Goal: Task Accomplishment & Management: Complete application form

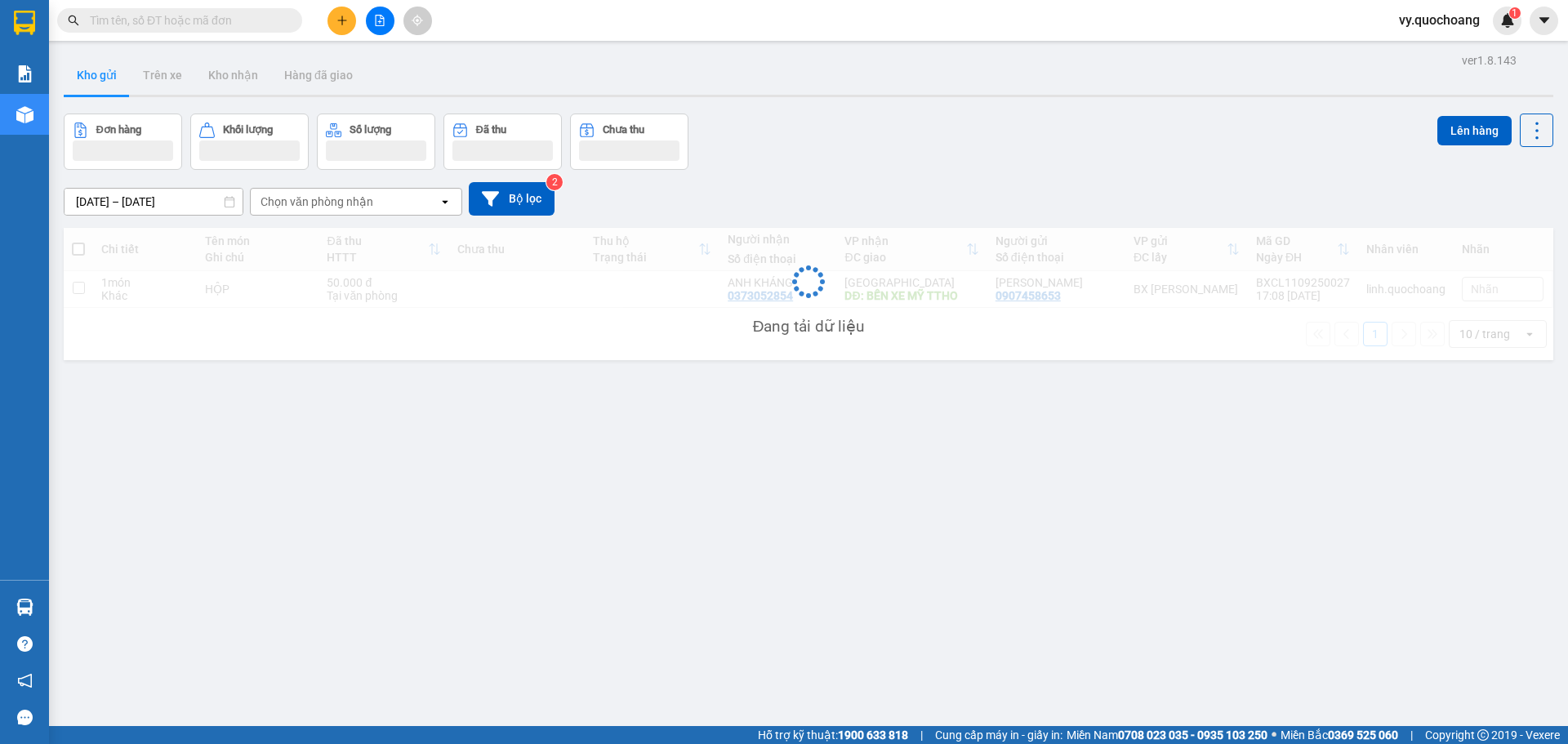
click at [1439, 18] on span "vy.quochoang" at bounding box center [1439, 20] width 107 height 20
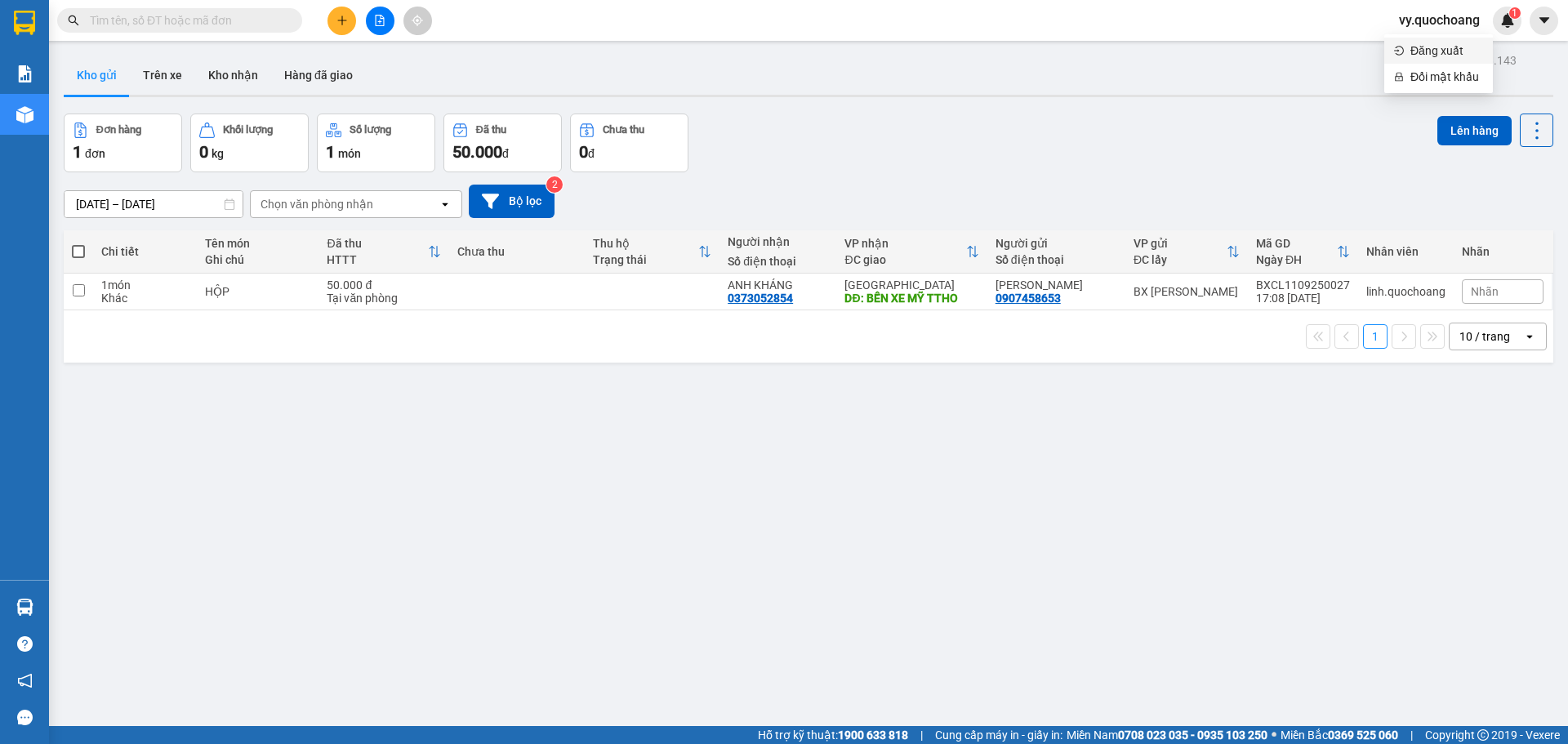
click at [1433, 45] on span "Đăng xuất" at bounding box center [1447, 50] width 73 height 18
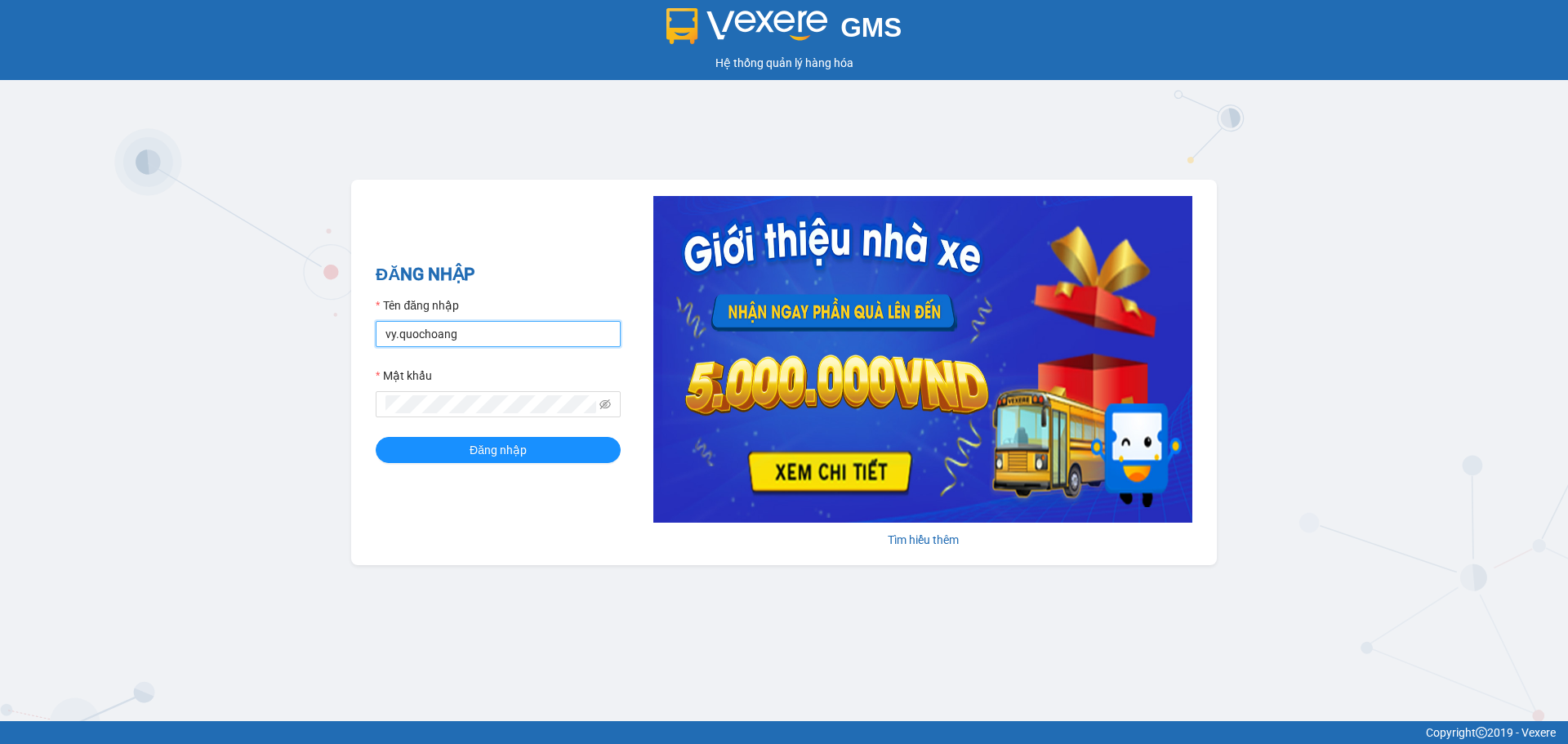
click at [396, 333] on input "vy.quochoang" at bounding box center [497, 334] width 245 height 26
click at [403, 333] on input "nhe.quochoang" at bounding box center [497, 334] width 245 height 26
type input "ngochan.quochoang"
click at [527, 450] on button "Đăng nhập" at bounding box center [497, 450] width 245 height 26
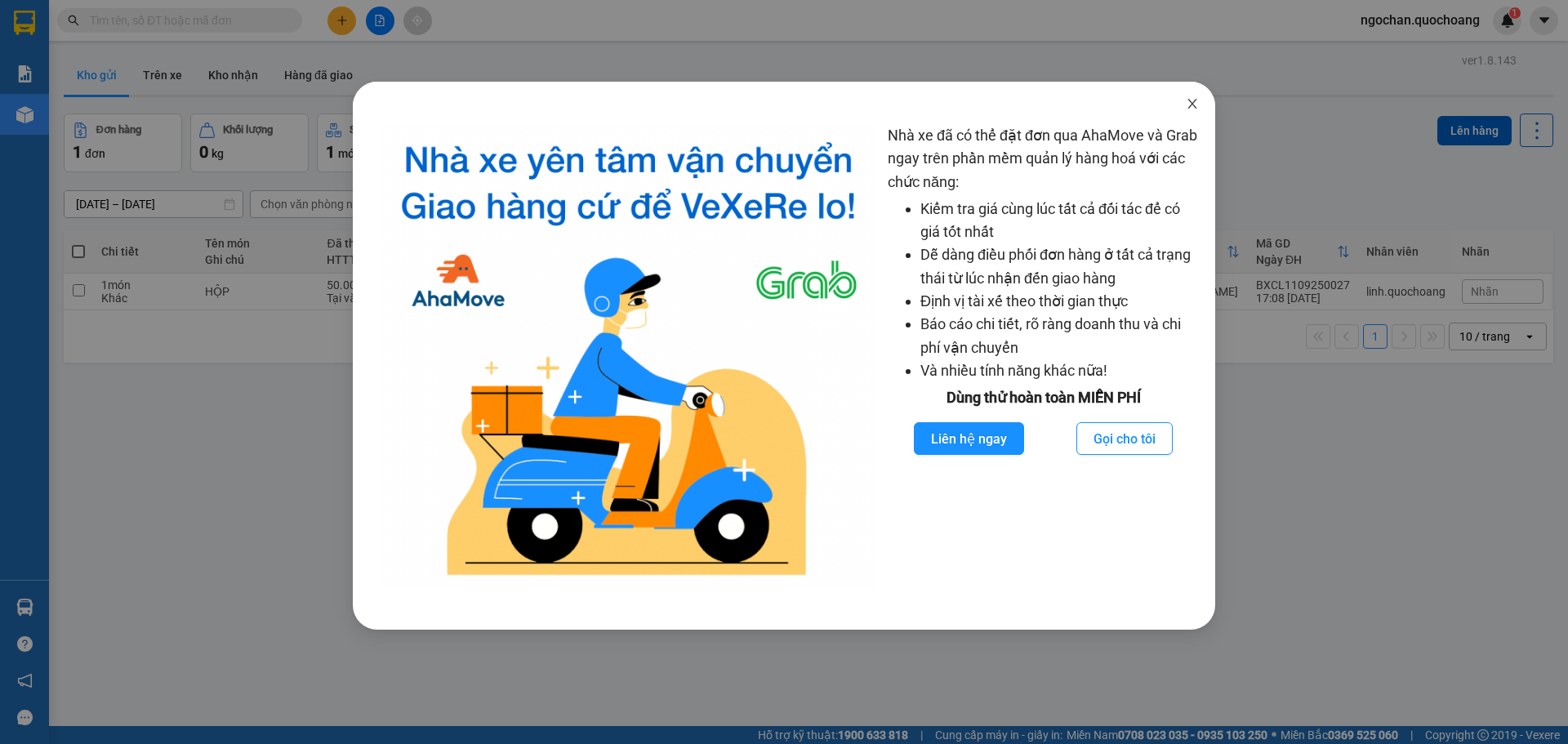
click at [1196, 102] on icon "close" at bounding box center [1193, 104] width 13 height 13
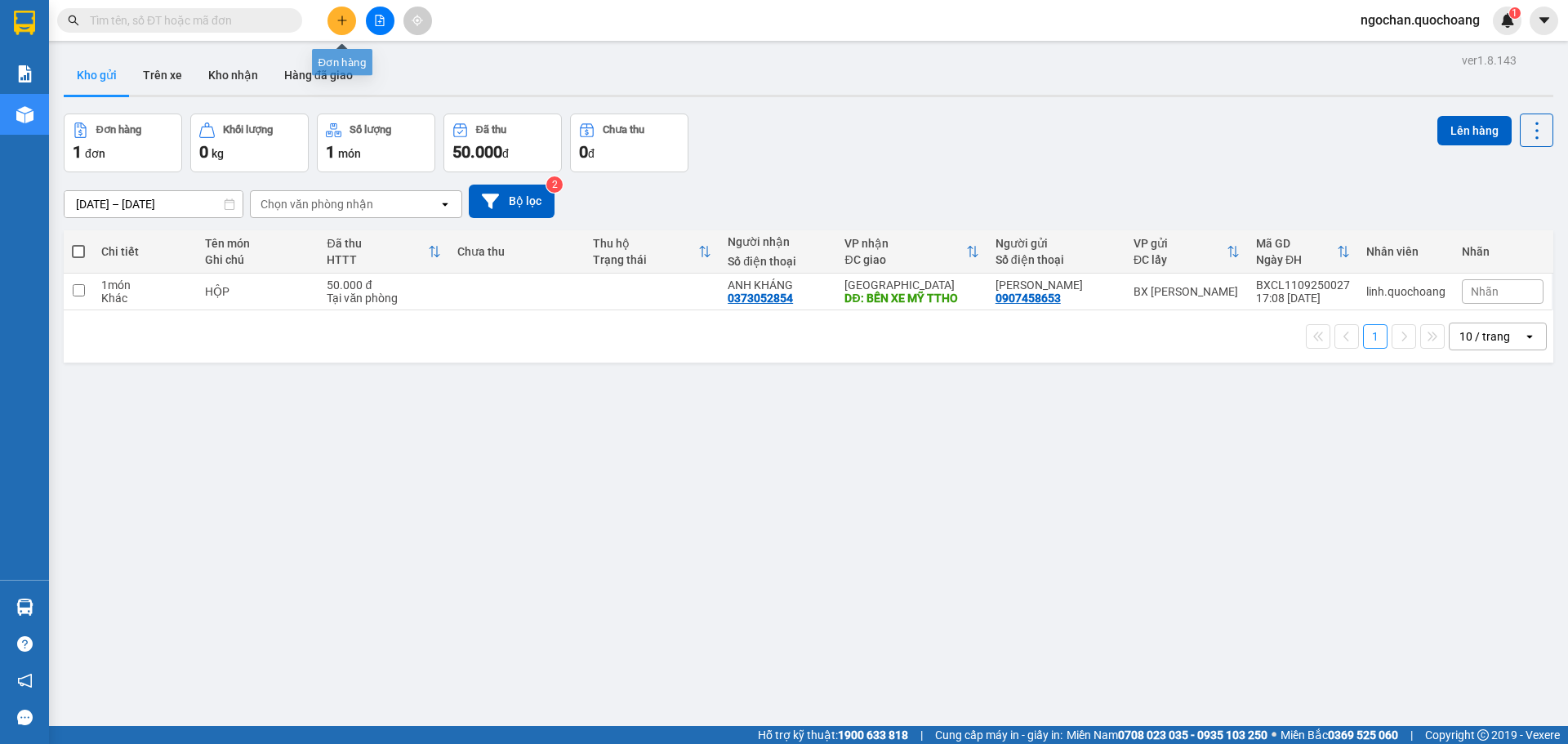
click at [340, 24] on icon "plus" at bounding box center [342, 20] width 11 height 11
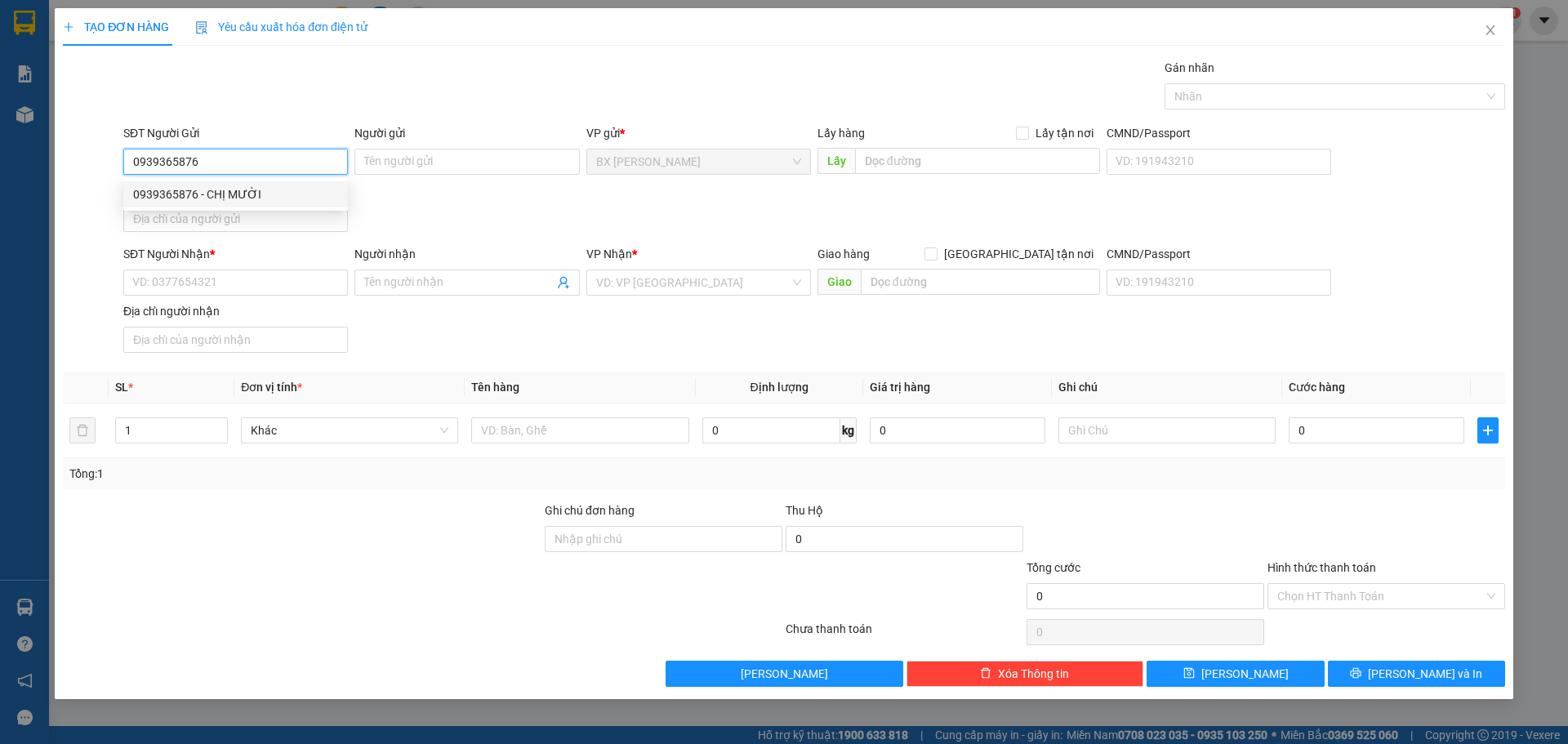
type input "0939365876"
click at [268, 180] on div "0939365876 0939365876 - CHỊ MƯỜI" at bounding box center [235, 194] width 225 height 32
click at [261, 185] on div "Địa chỉ người gửi" at bounding box center [235, 189] width 225 height 18
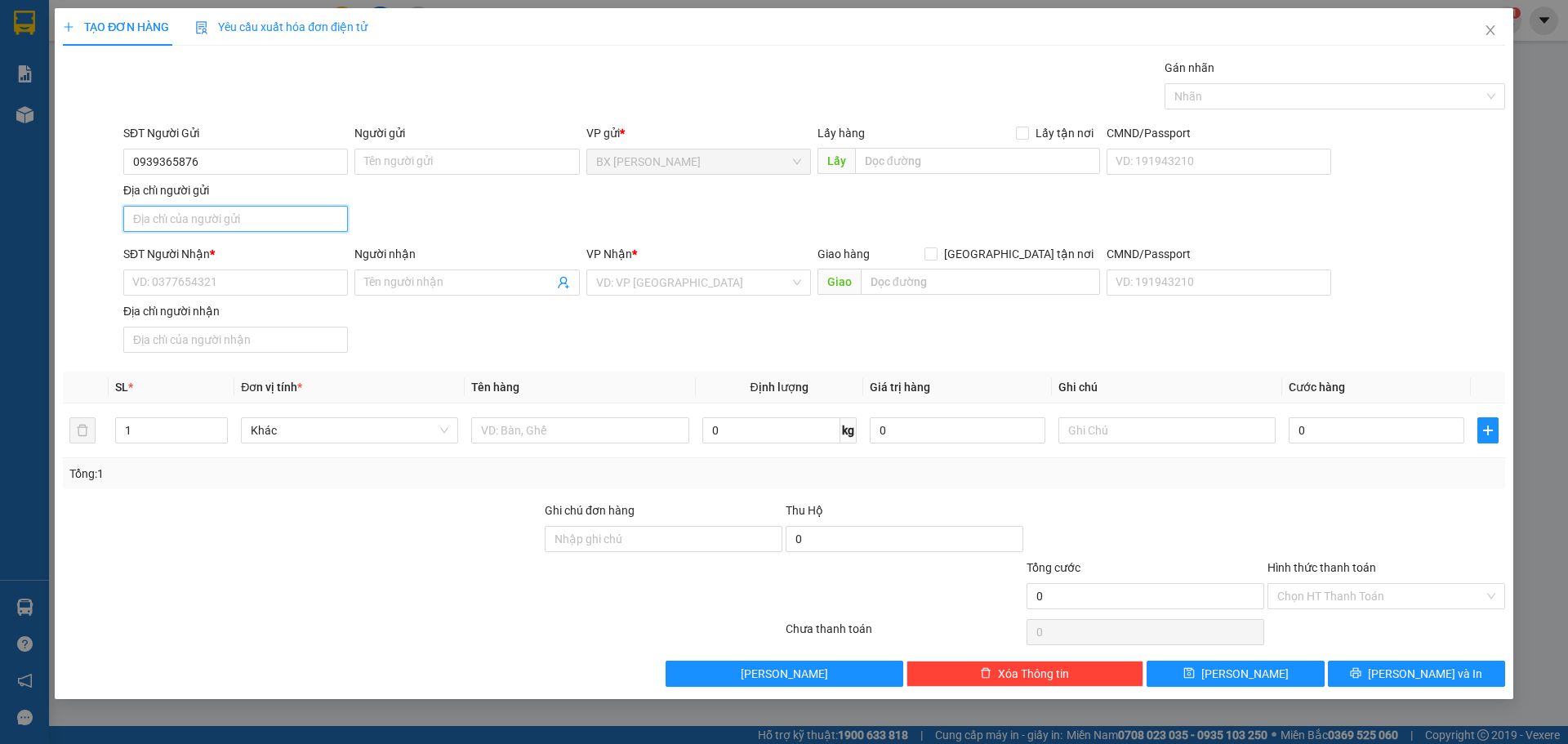
click at [261, 206] on input "Địa chỉ người gửi" at bounding box center [235, 219] width 225 height 26
click at [239, 164] on input "0939365876" at bounding box center [235, 162] width 225 height 26
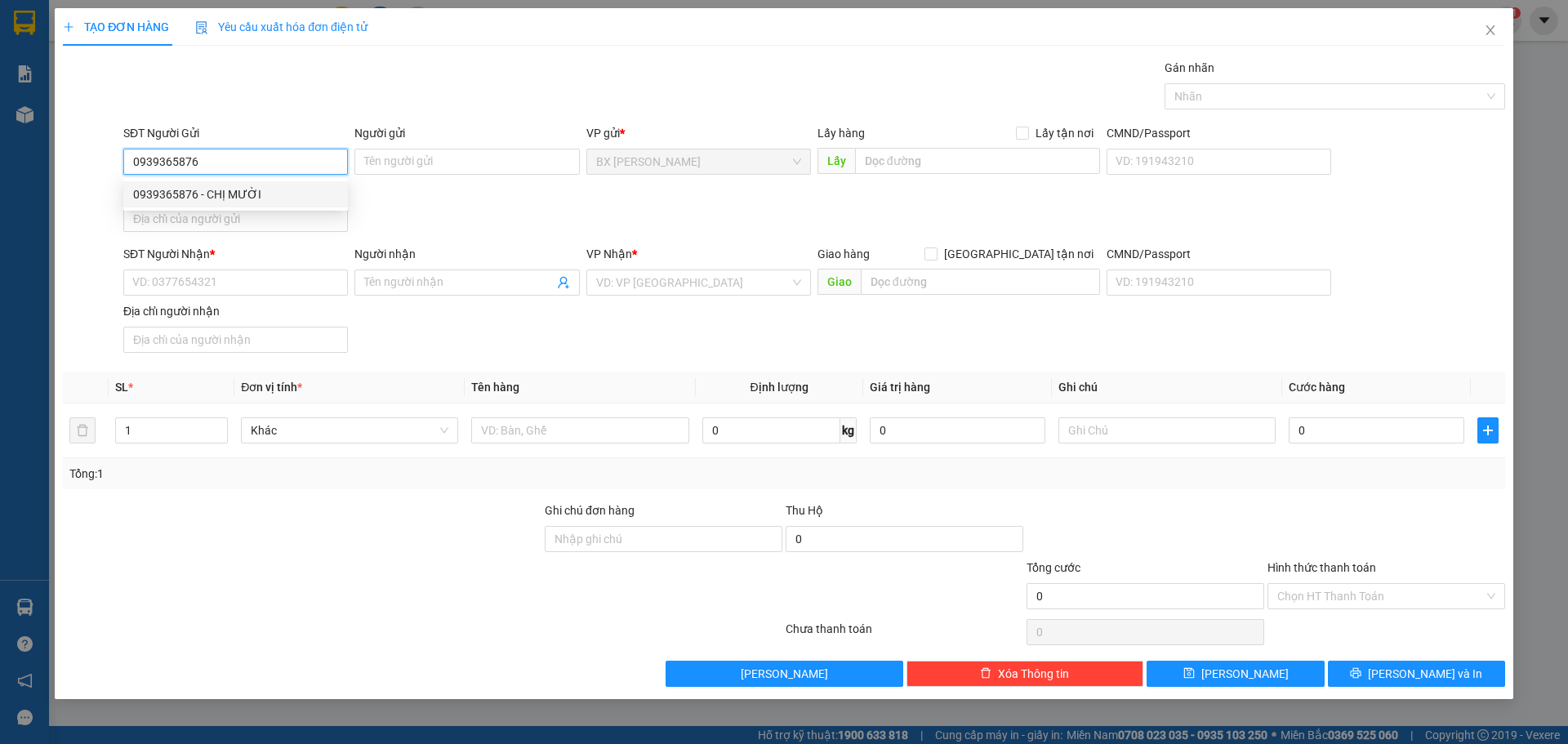
click at [236, 196] on div "0939365876 - CHỊ MƯỜI" at bounding box center [236, 194] width 205 height 18
type input "CHỊ MƯỜI"
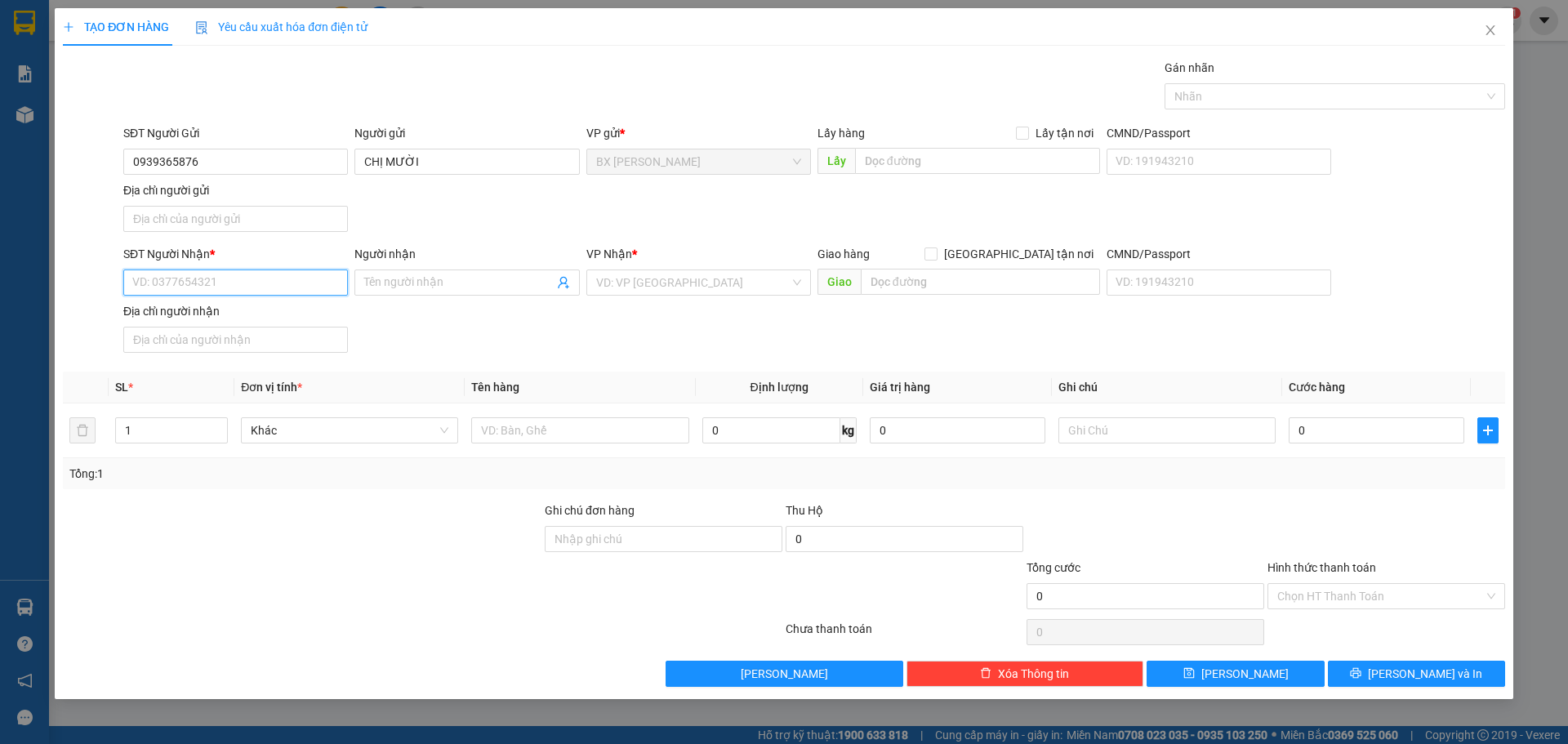
click at [233, 279] on input "SĐT Người Nhận *" at bounding box center [235, 283] width 225 height 26
type input "0716680848"
click at [255, 304] on div "0716680848 - CHỊ HƯƠNG" at bounding box center [235, 315] width 225 height 26
type input "CHỊ HƯƠNG"
type input "0716680848"
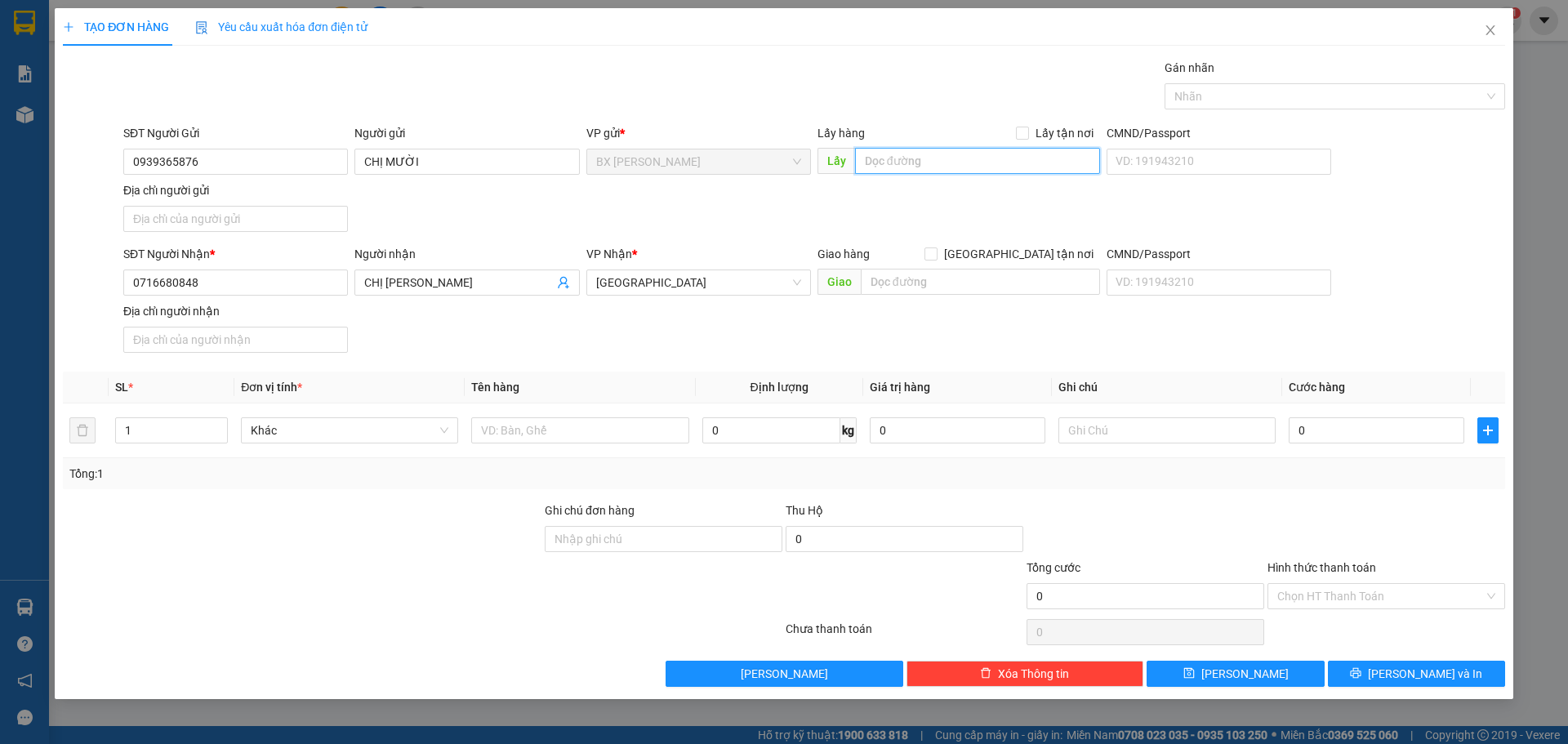
click at [919, 159] on input "text" at bounding box center [977, 161] width 245 height 26
type input "BAO BẮP CÀN LỐ"
click at [510, 432] on input "text" at bounding box center [580, 430] width 217 height 26
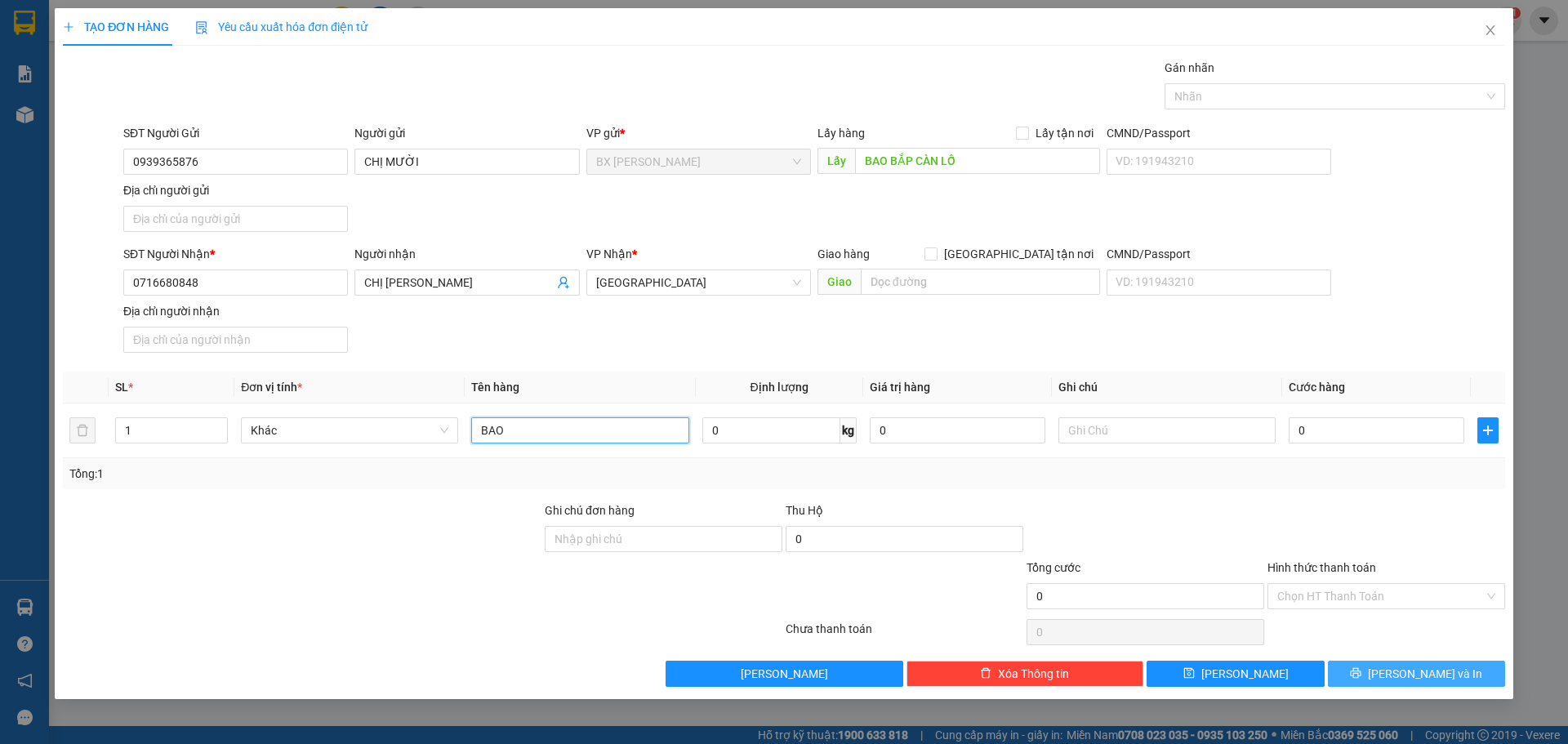
type input "BAO"
click at [1379, 677] on button "Lưu và In" at bounding box center [1417, 674] width 178 height 26
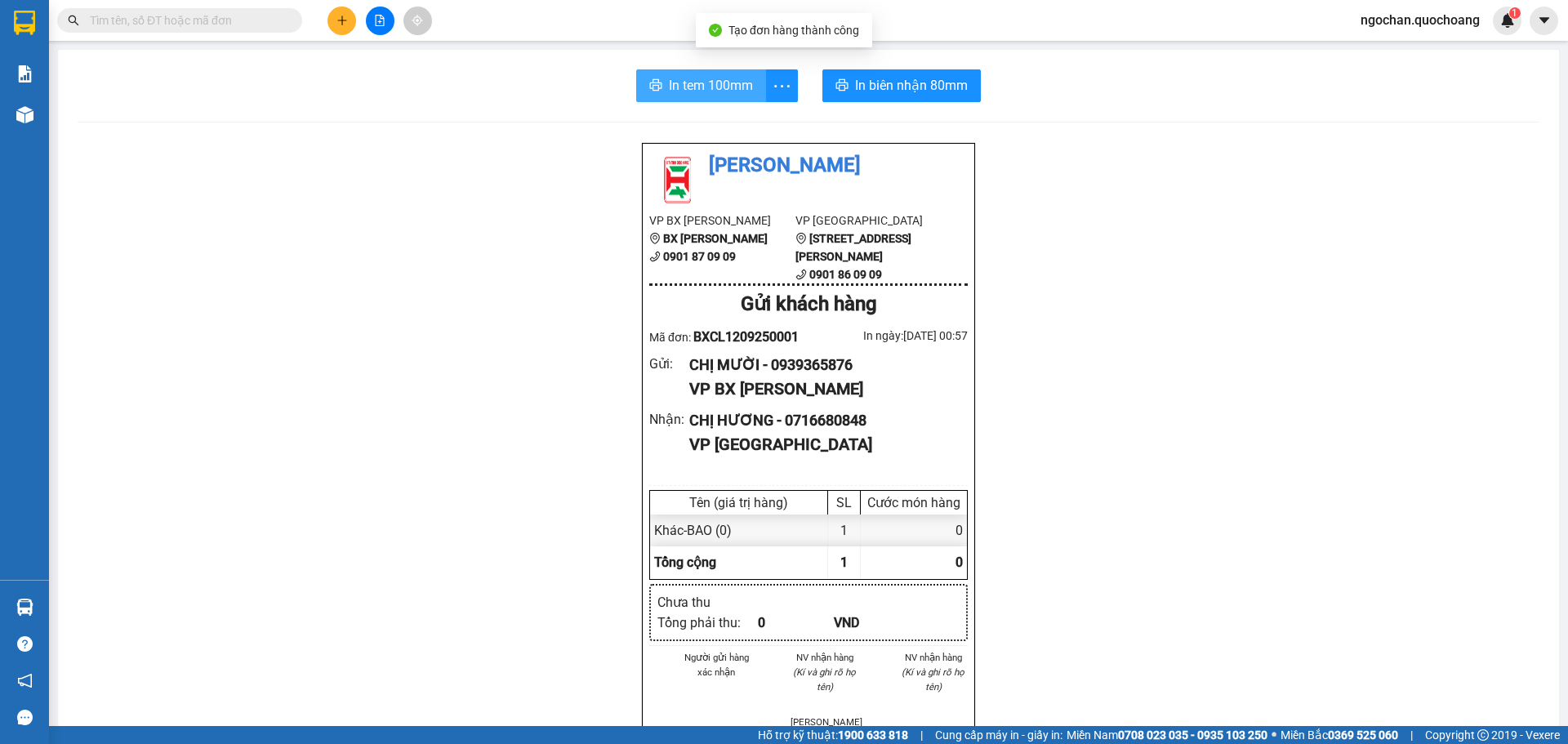
click at [684, 83] on span "In tem 100mm" at bounding box center [711, 85] width 84 height 20
click at [342, 12] on button at bounding box center [341, 20] width 29 height 29
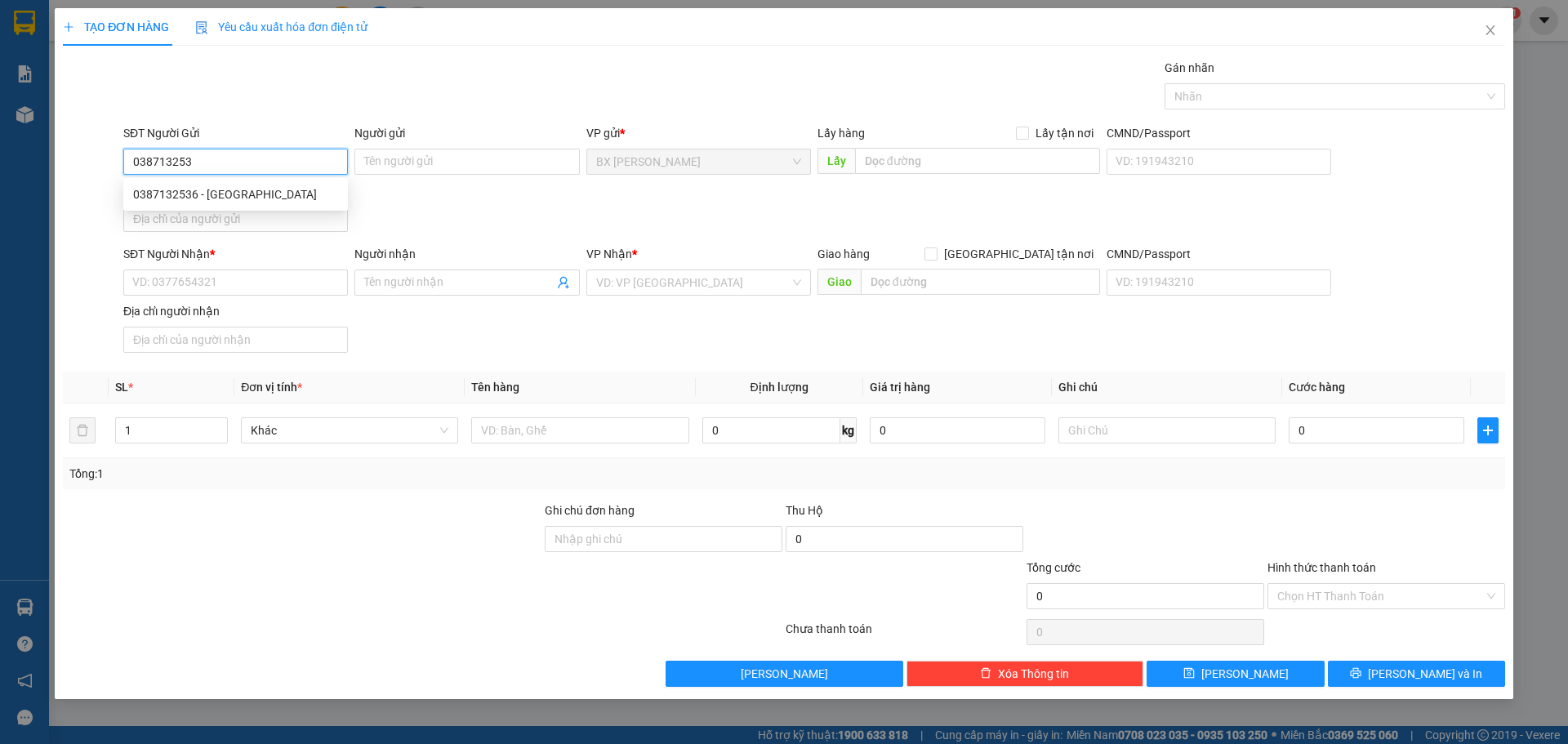
type input "0387132536"
click at [251, 191] on div "0387132536 - ANH LỘC" at bounding box center [236, 194] width 205 height 18
type input "ANH LỘC"
type input "0387132536"
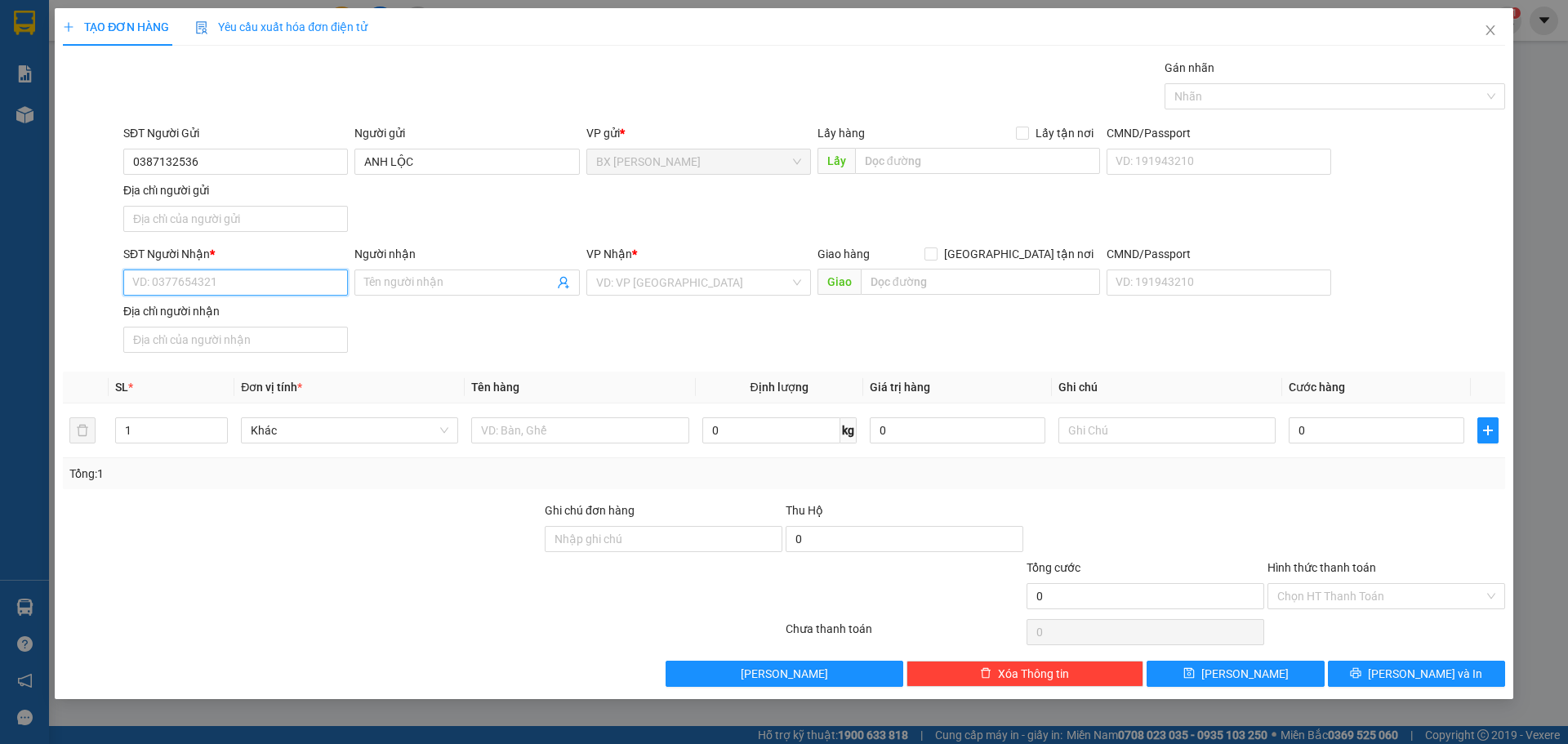
click at [214, 279] on input "SĐT Người Nhận *" at bounding box center [235, 283] width 225 height 26
type input "0356490298"
click at [239, 319] on div "0356490298 - CHỊ QUYÊN" at bounding box center [236, 314] width 205 height 18
type input "CHỊ QUYÊN"
type input "0356490298"
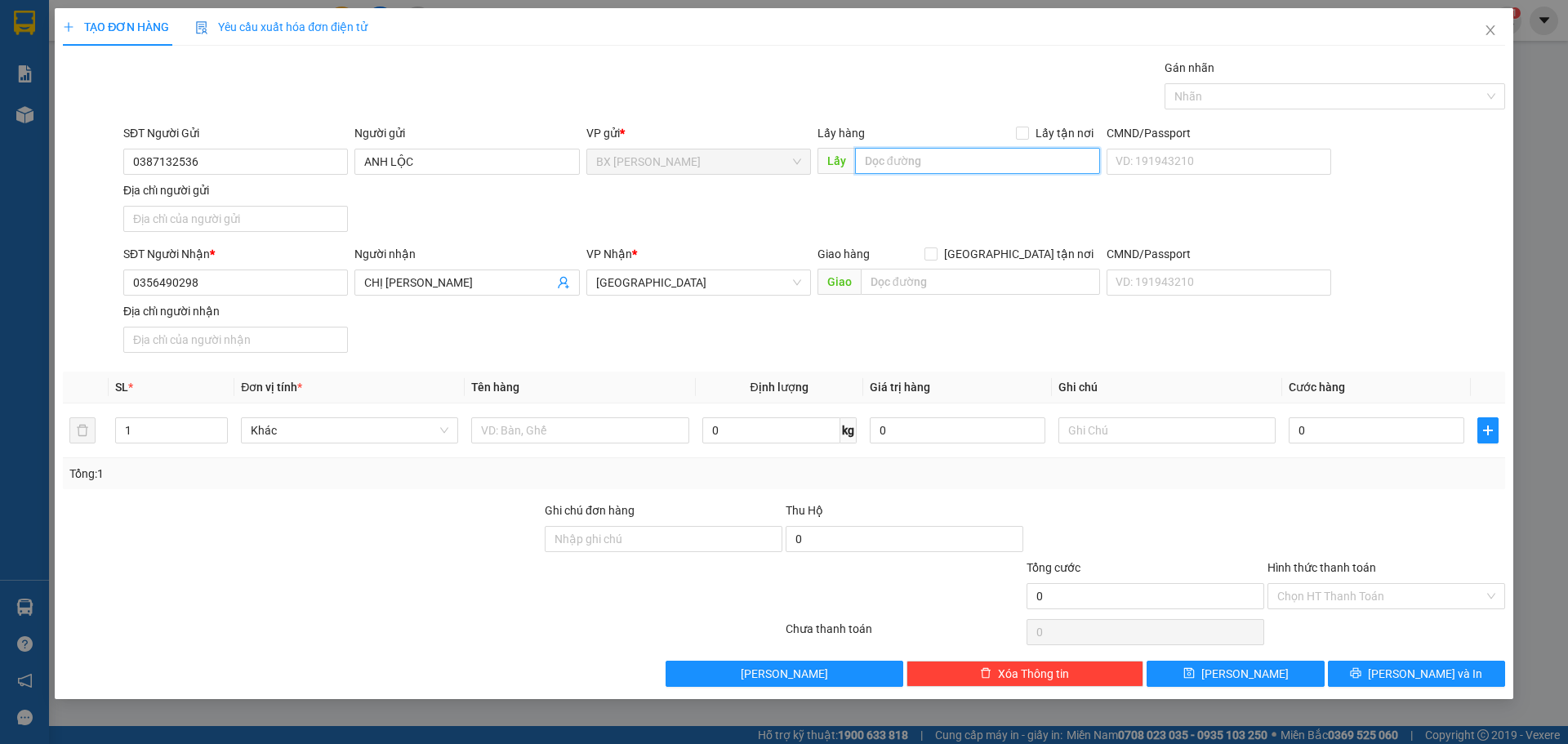
click at [923, 161] on input "text" at bounding box center [977, 161] width 245 height 26
type input "GIỌT ĐẮNG"
click at [530, 431] on input "text" at bounding box center [580, 430] width 217 height 26
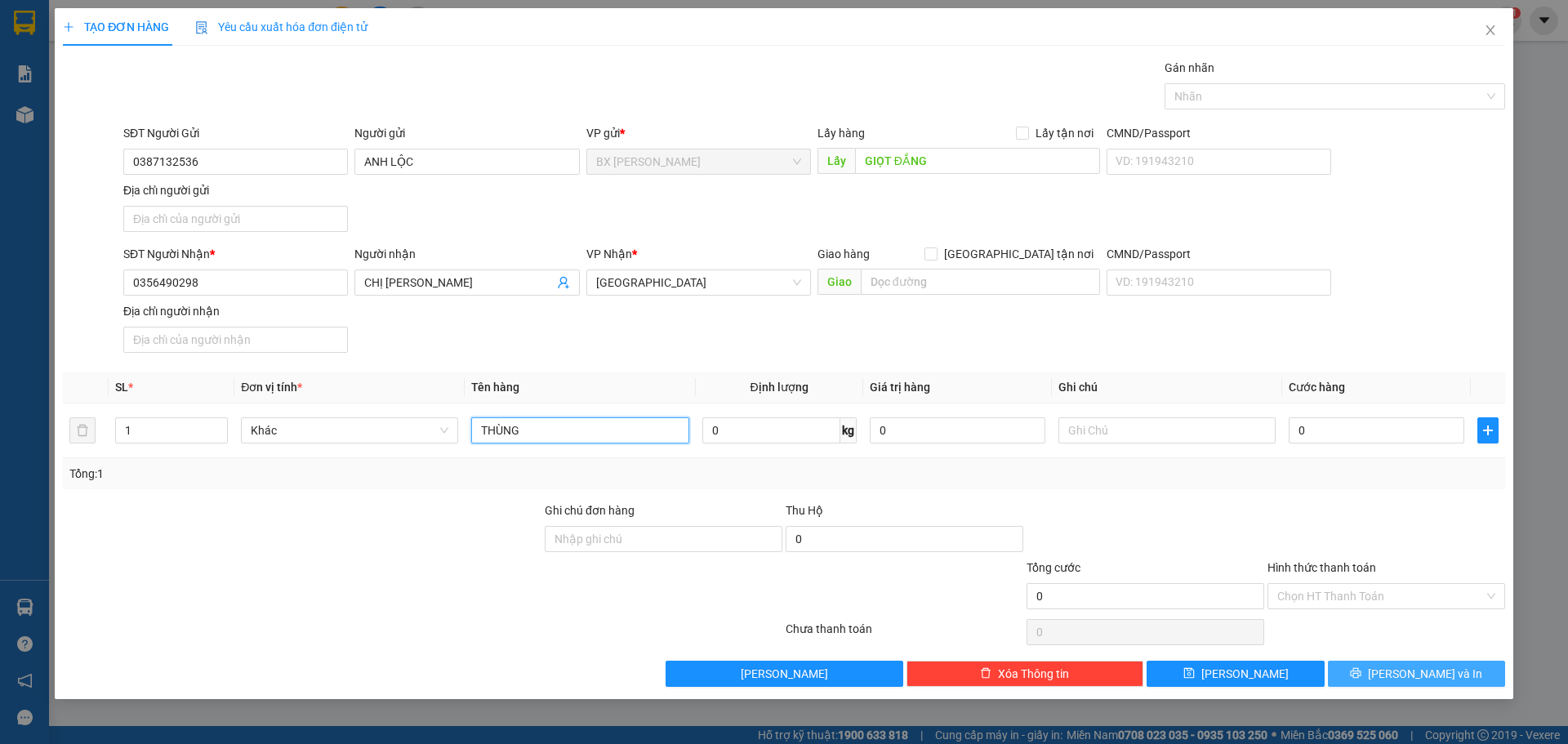
type input "THÙNG"
click at [1452, 676] on button "Lưu và In" at bounding box center [1417, 674] width 178 height 26
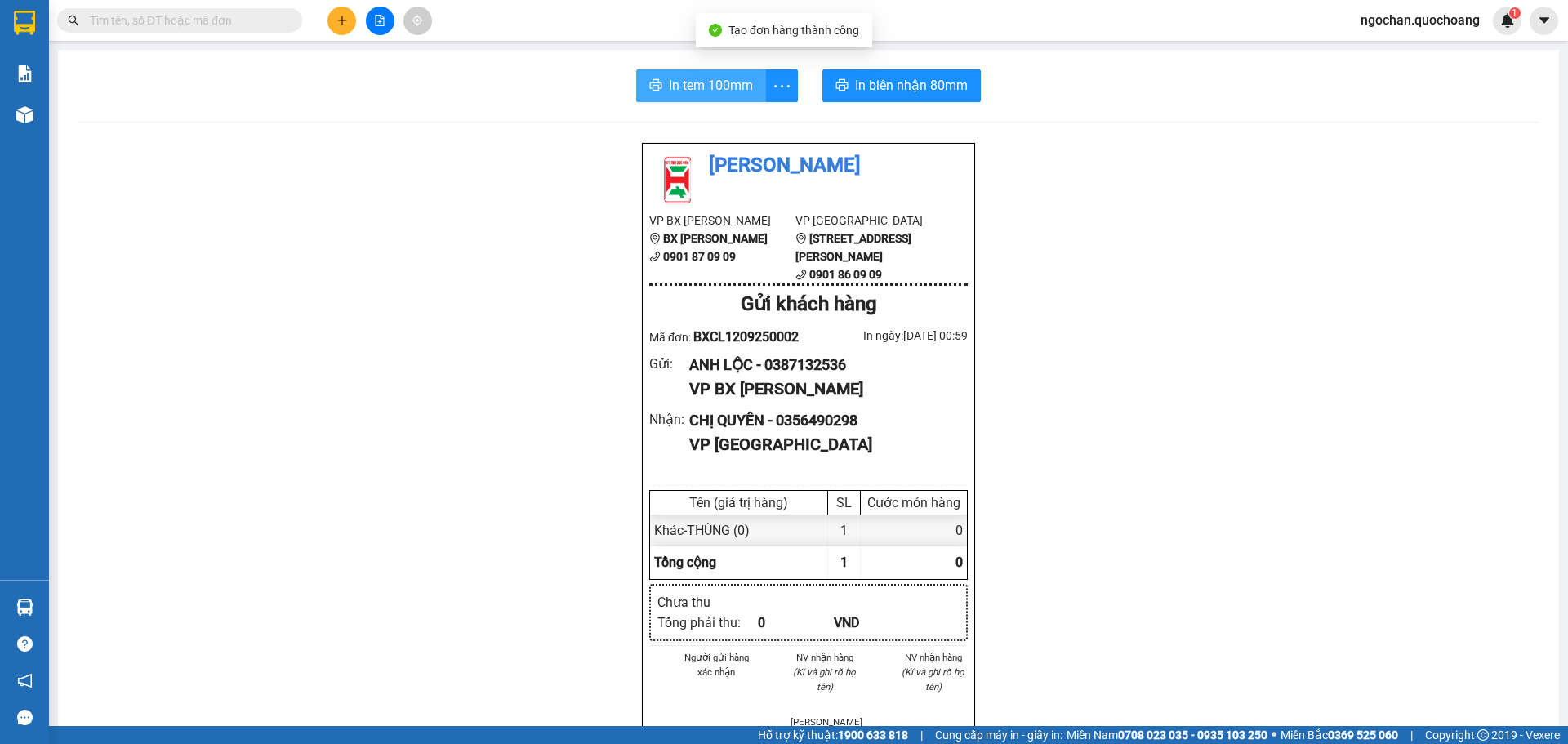
drag, startPoint x: 736, startPoint y: 84, endPoint x: 739, endPoint y: 97, distance: 13.3
click at [735, 86] on span "In tem 100mm" at bounding box center [711, 85] width 84 height 20
